Goal: Information Seeking & Learning: Learn about a topic

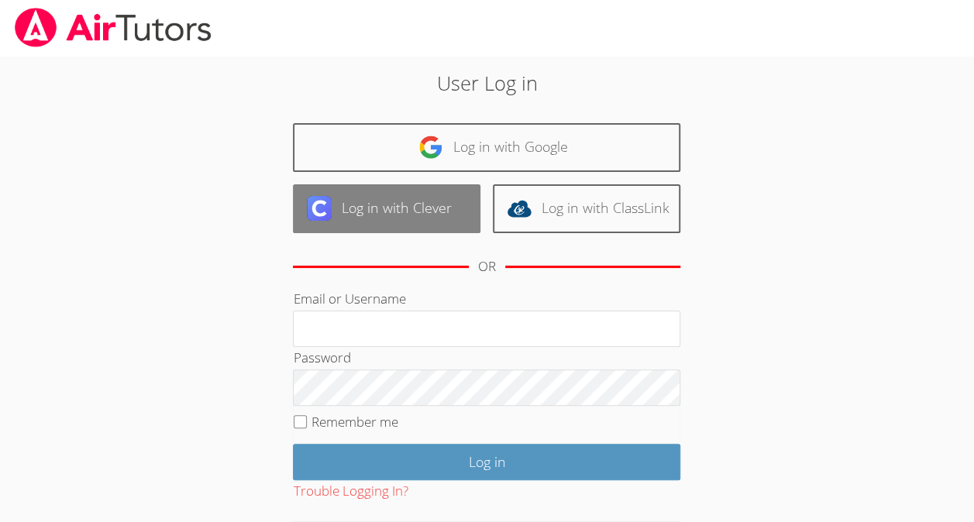
click at [410, 197] on link "Log in with Clever" at bounding box center [386, 208] width 187 height 49
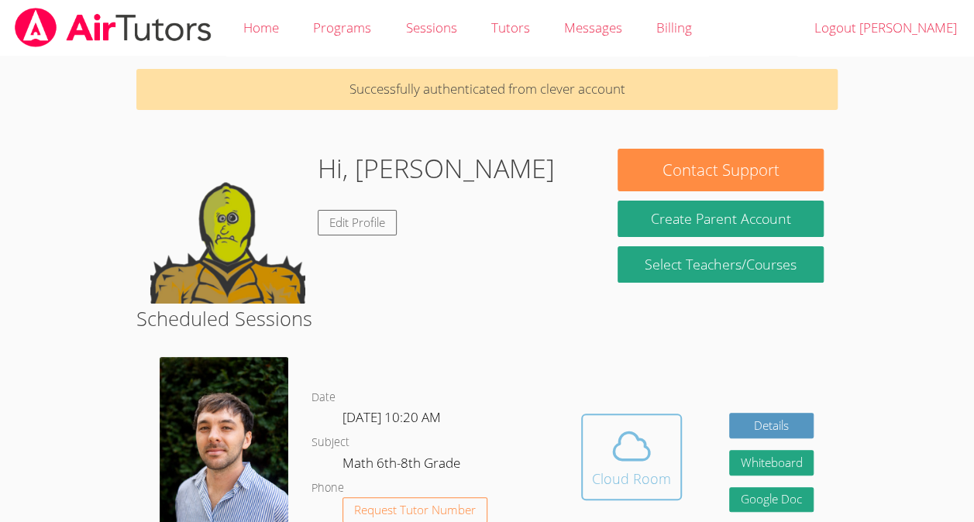
click at [655, 468] on span at bounding box center [631, 446] width 79 height 43
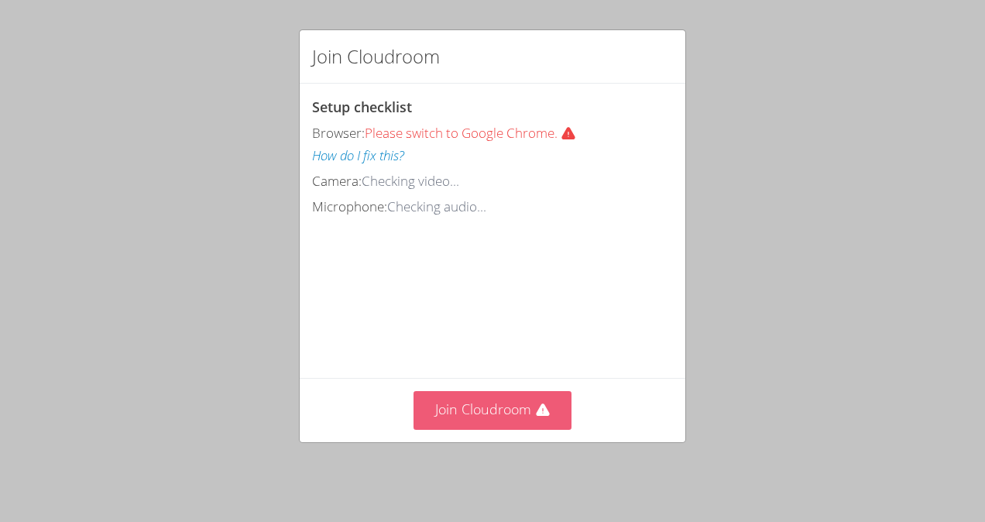
click at [536, 416] on icon at bounding box center [542, 410] width 13 height 12
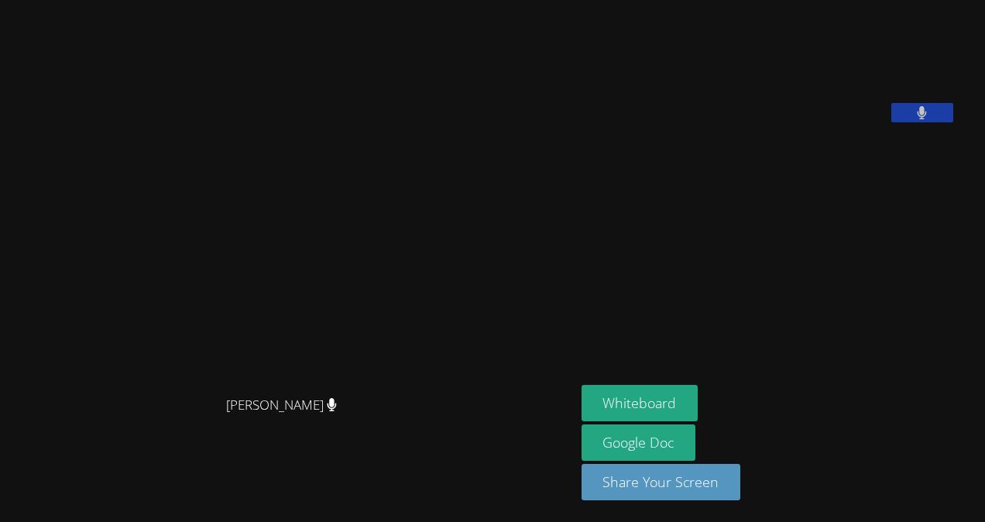
click at [919, 119] on icon at bounding box center [922, 112] width 9 height 13
click at [920, 119] on icon at bounding box center [922, 112] width 16 height 13
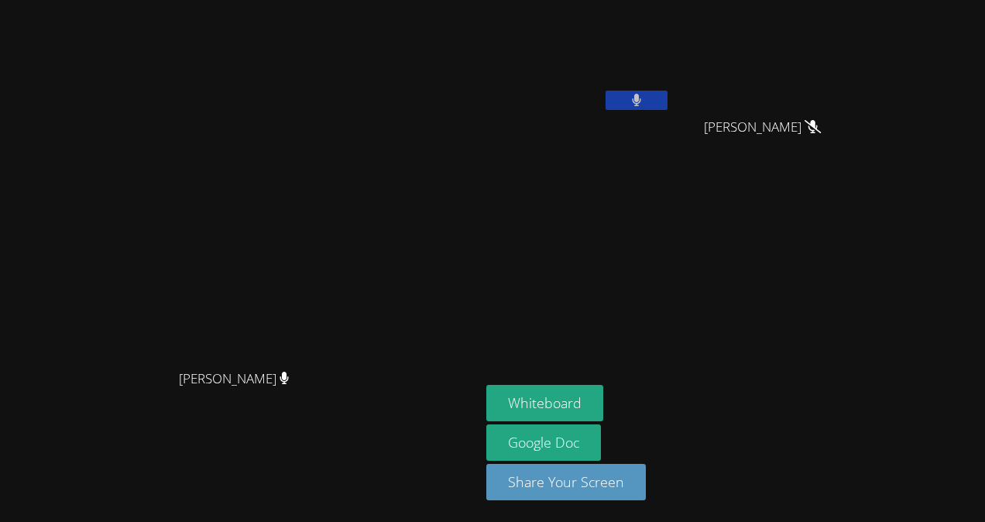
click at [668, 91] on button at bounding box center [637, 100] width 62 height 19
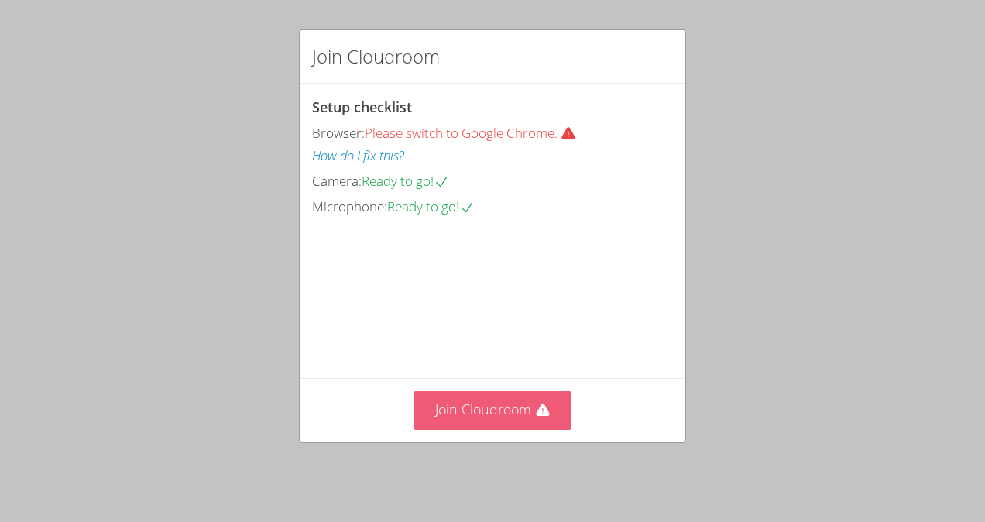
click at [510, 424] on button "Join Cloudroom" at bounding box center [493, 410] width 159 height 38
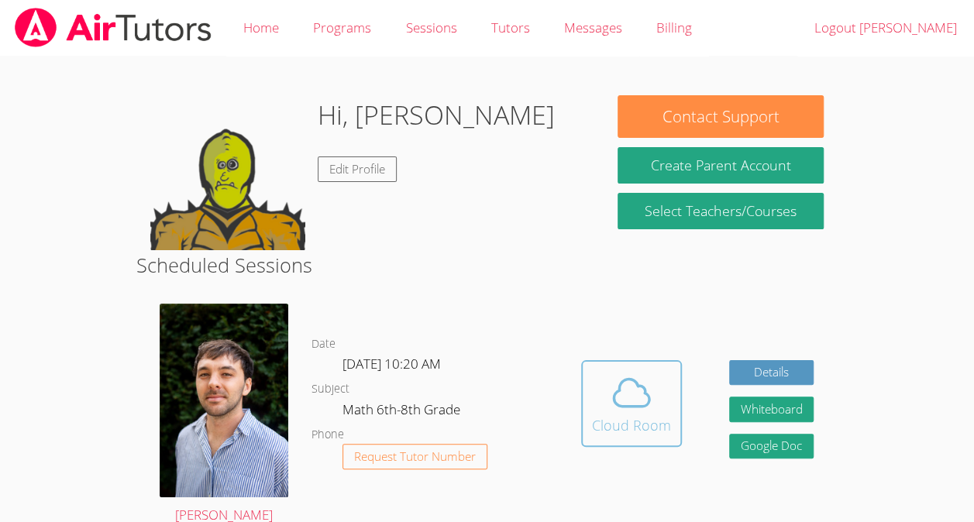
click at [620, 384] on icon at bounding box center [631, 392] width 43 height 43
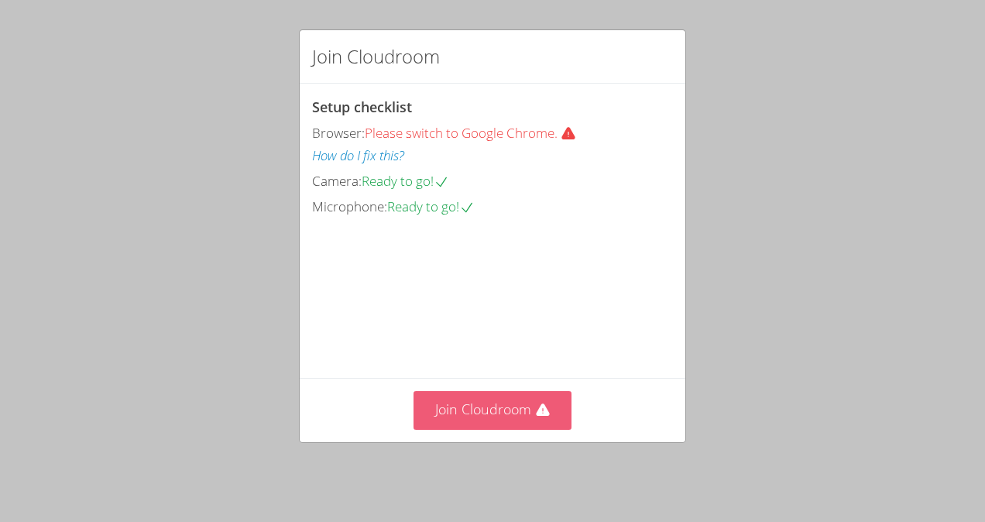
click at [465, 411] on button "Join Cloudroom" at bounding box center [493, 410] width 159 height 38
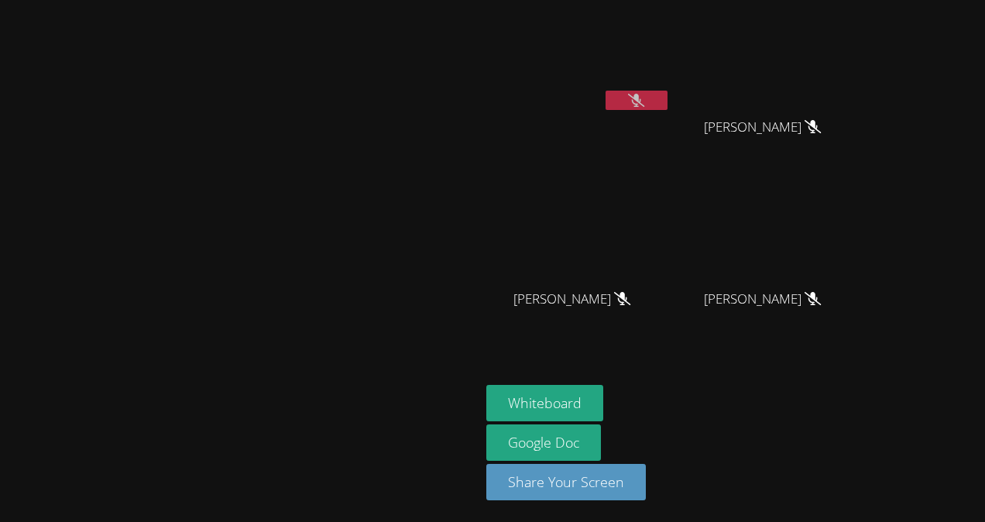
click at [645, 105] on icon at bounding box center [636, 100] width 16 height 13
click at [668, 104] on button at bounding box center [637, 100] width 62 height 19
click at [524, 410] on button "Whiteboard" at bounding box center [545, 403] width 117 height 36
click at [1, 121] on main "Franco Uribe-Rheinbolt Franco Uribe-Rheinbolt" at bounding box center [240, 261] width 480 height 522
click at [0, 106] on main "Franco Uribe-Rheinbolt Franco Uribe-Rheinbolt" at bounding box center [240, 261] width 480 height 522
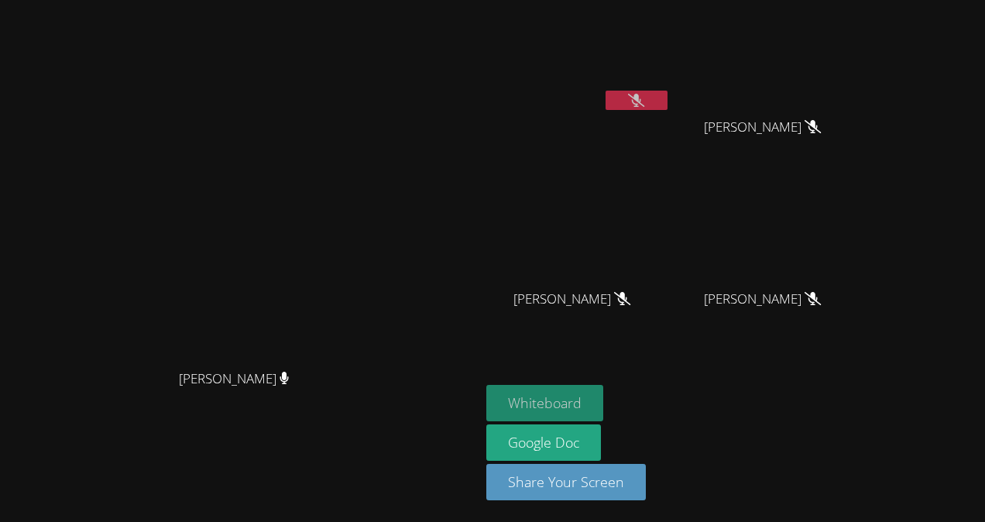
click at [602, 395] on button "Whiteboard" at bounding box center [545, 403] width 117 height 36
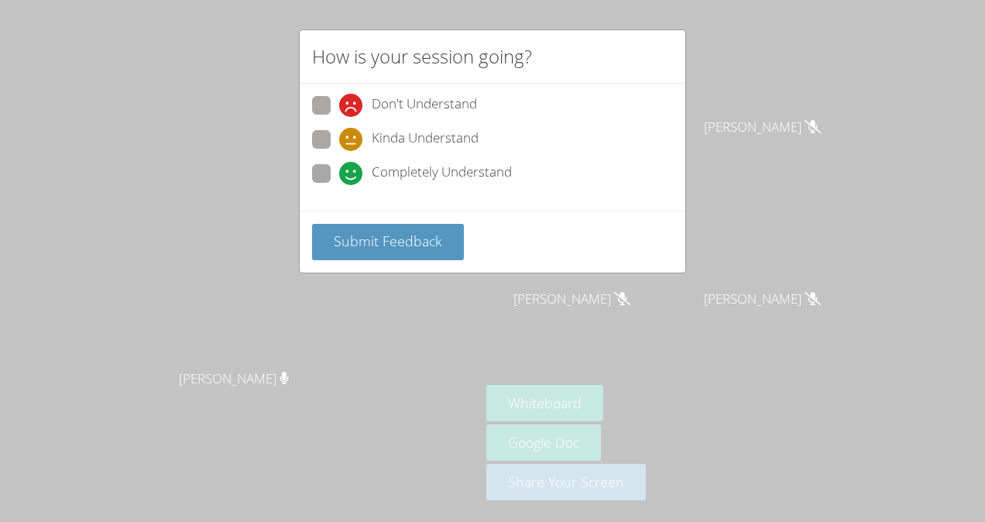
click at [438, 173] on span "Completely Understand" at bounding box center [442, 173] width 140 height 23
click at [352, 173] on input "Completely Understand" at bounding box center [345, 170] width 13 height 13
radio input "true"
click at [419, 243] on span "Submit Feedback" at bounding box center [388, 241] width 108 height 19
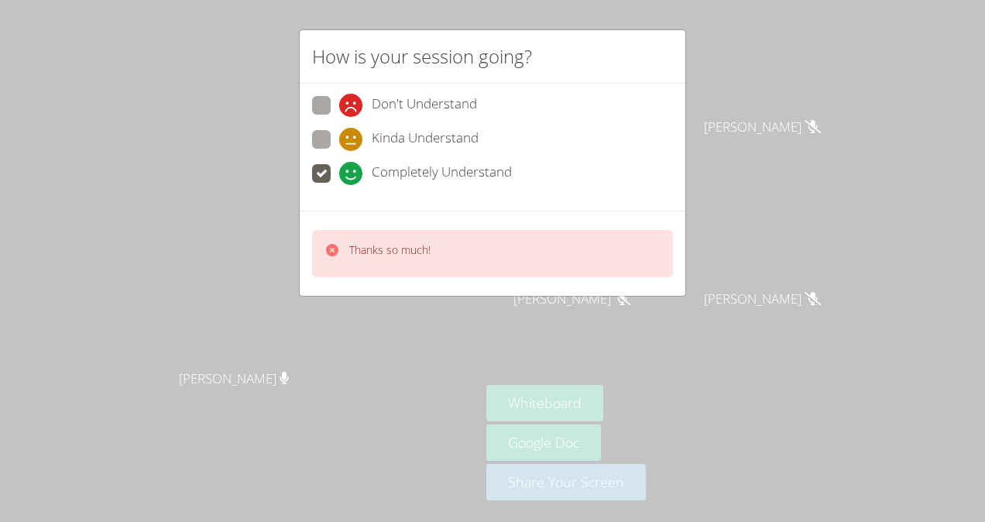
click at [700, 12] on div "How is your session going? Don't Understand Kinda Understand Completely Underst…" at bounding box center [492, 261] width 985 height 522
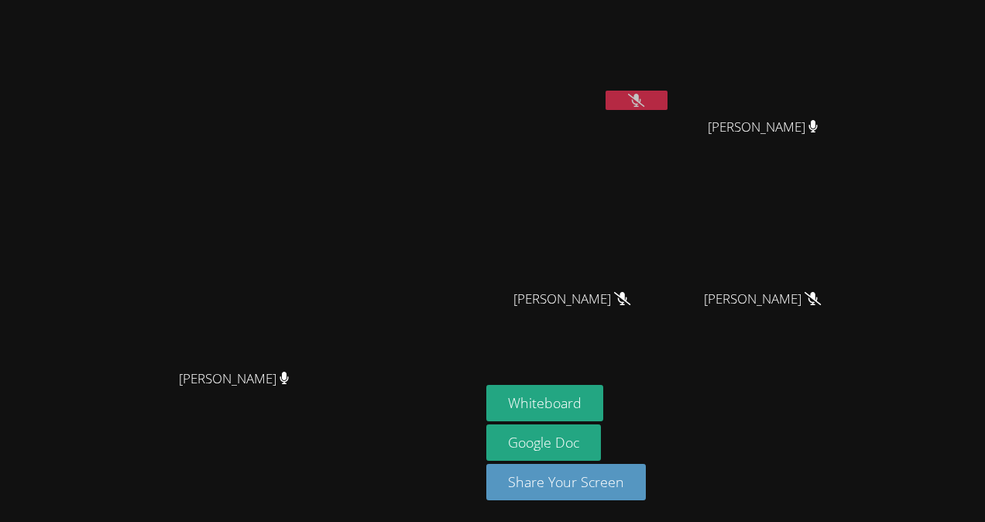
click at [671, 88] on video at bounding box center [579, 58] width 184 height 104
click at [645, 104] on icon at bounding box center [636, 100] width 16 height 13
drag, startPoint x: 728, startPoint y: 104, endPoint x: 698, endPoint y: 92, distance: 32.4
click at [668, 92] on button at bounding box center [637, 100] width 62 height 19
click at [668, 106] on button at bounding box center [637, 100] width 62 height 19
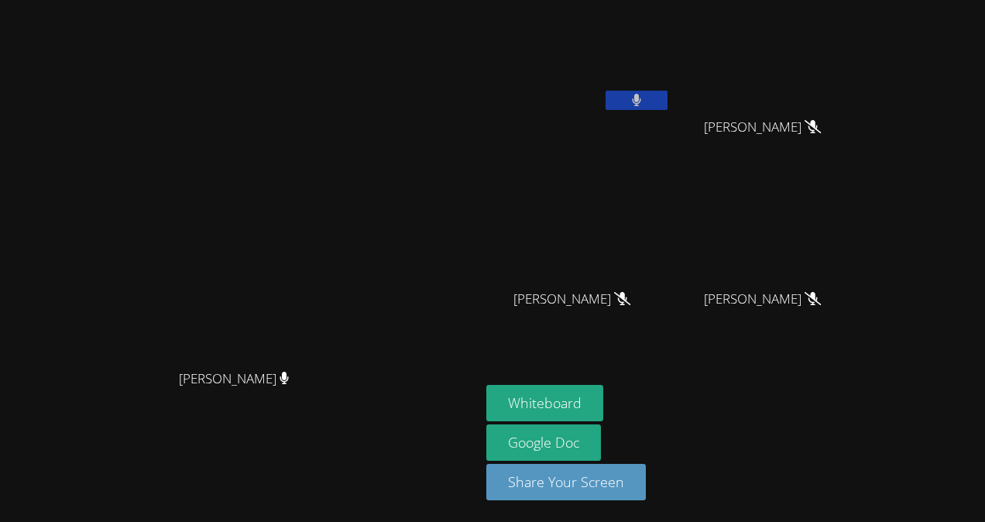
click at [668, 95] on button at bounding box center [637, 100] width 62 height 19
click at [671, 85] on video at bounding box center [579, 58] width 184 height 104
click at [645, 98] on icon at bounding box center [636, 100] width 16 height 13
click at [668, 98] on button at bounding box center [637, 100] width 62 height 19
click at [645, 94] on icon at bounding box center [636, 100] width 16 height 13
